Goal: Information Seeking & Learning: Learn about a topic

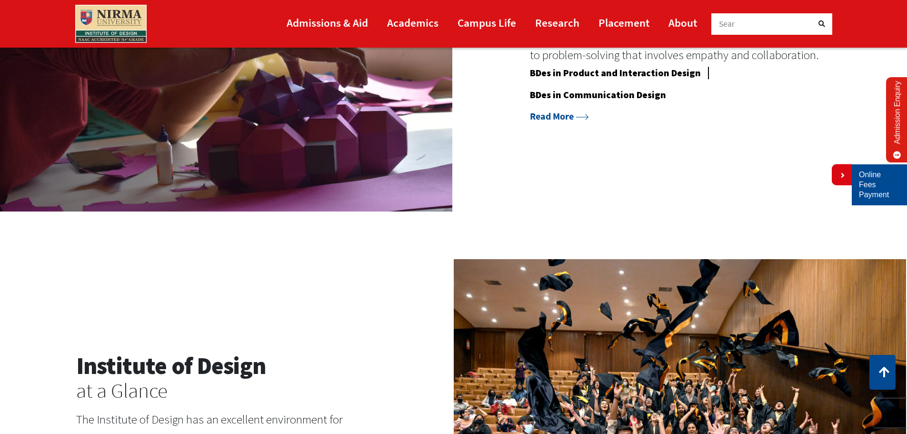
scroll to position [1070, 0]
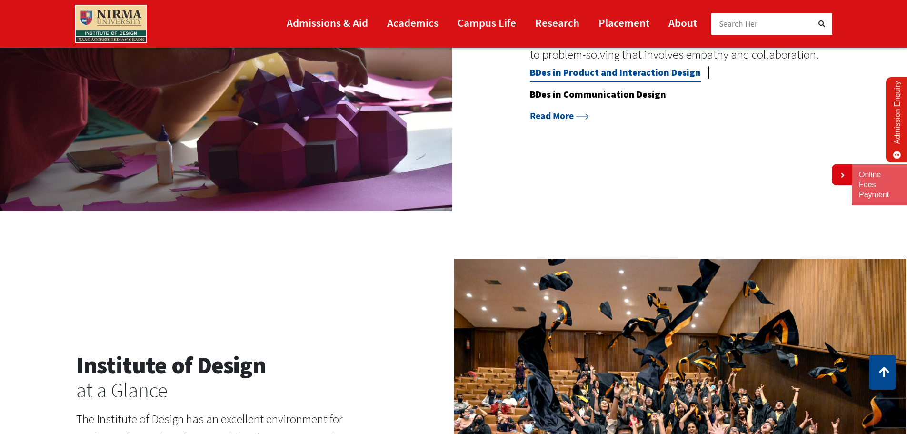
click at [683, 69] on link "BDes in Product and Interaction Design" at bounding box center [615, 74] width 171 height 16
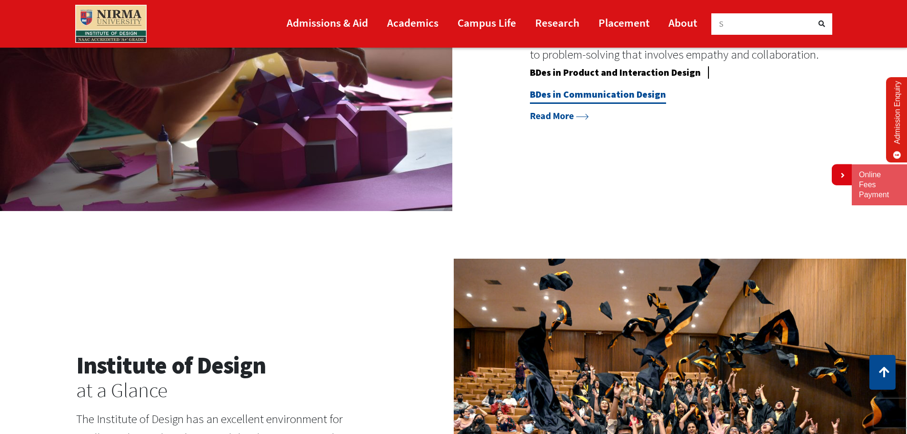
click at [645, 89] on link "BDes in Communication Design" at bounding box center [598, 96] width 136 height 16
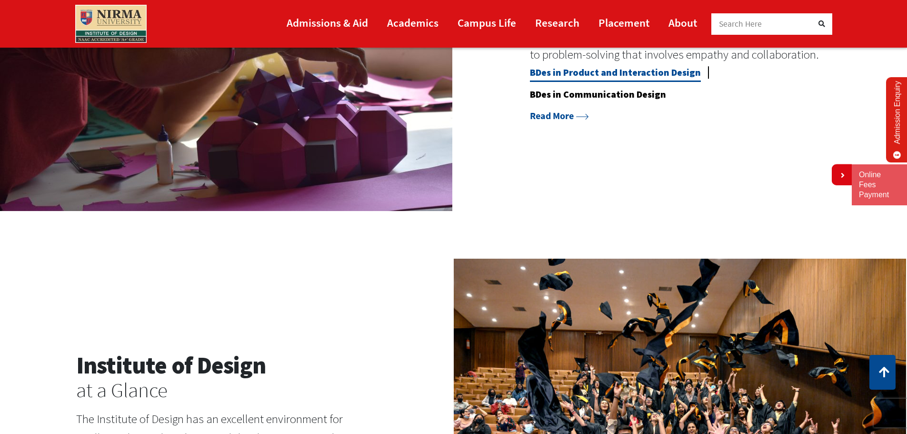
click at [639, 67] on link "BDes in Product and Interaction Design" at bounding box center [615, 74] width 171 height 16
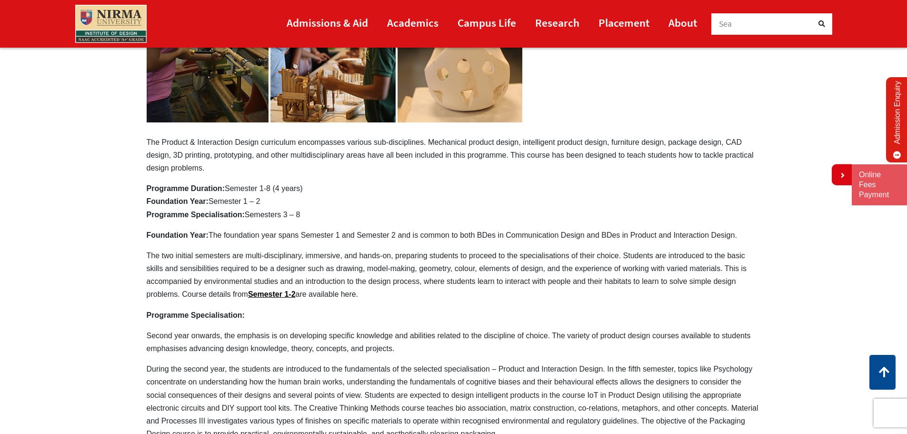
scroll to position [228, 0]
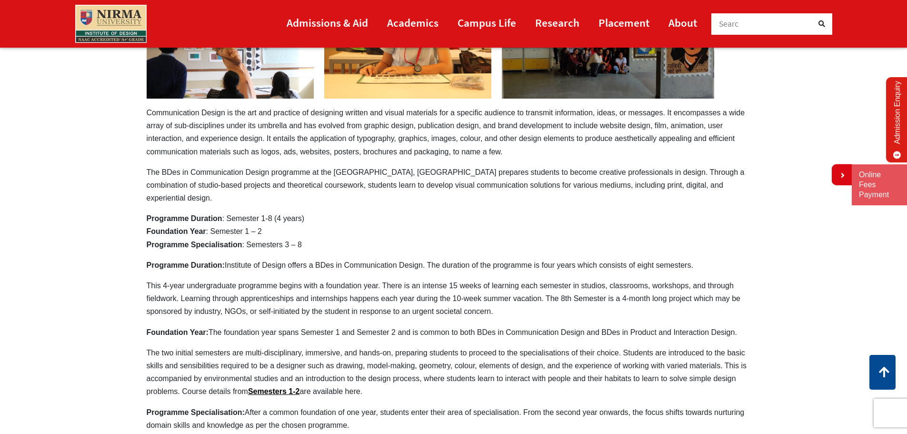
scroll to position [190, 0]
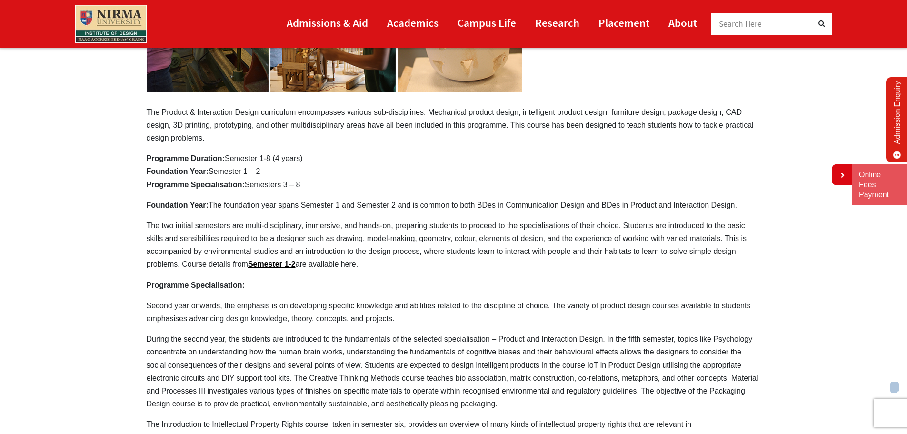
scroll to position [262, 0]
